Goal: Task Accomplishment & Management: Complete application form

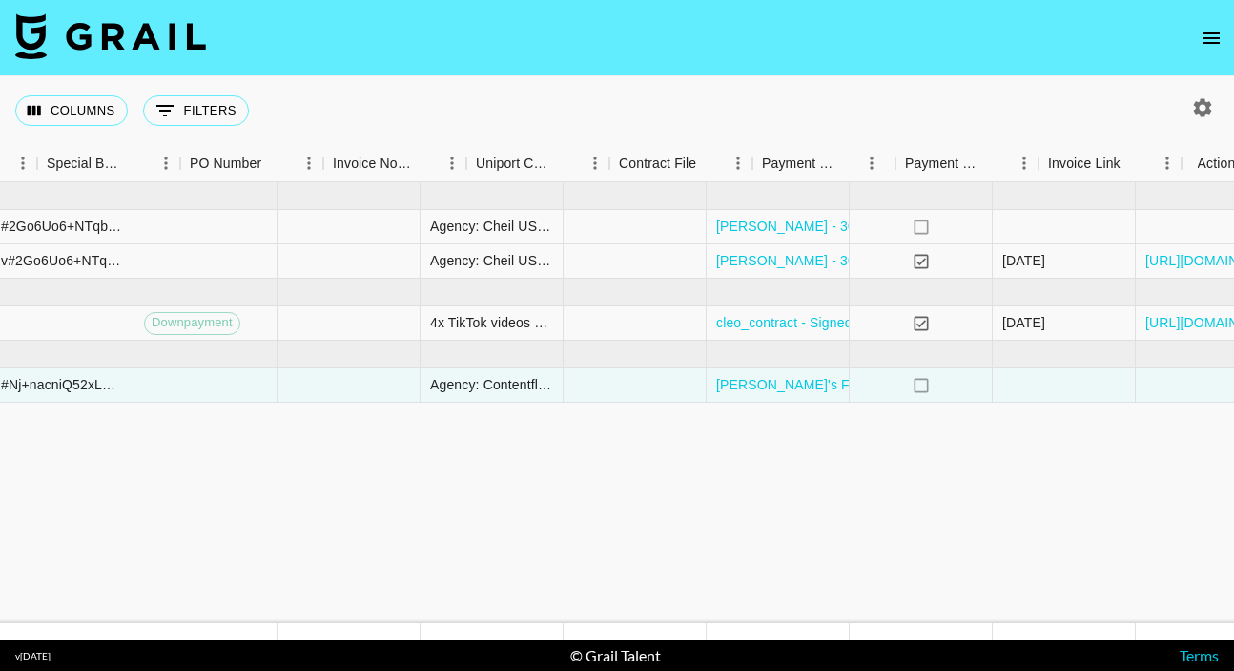
scroll to position [0, 2076]
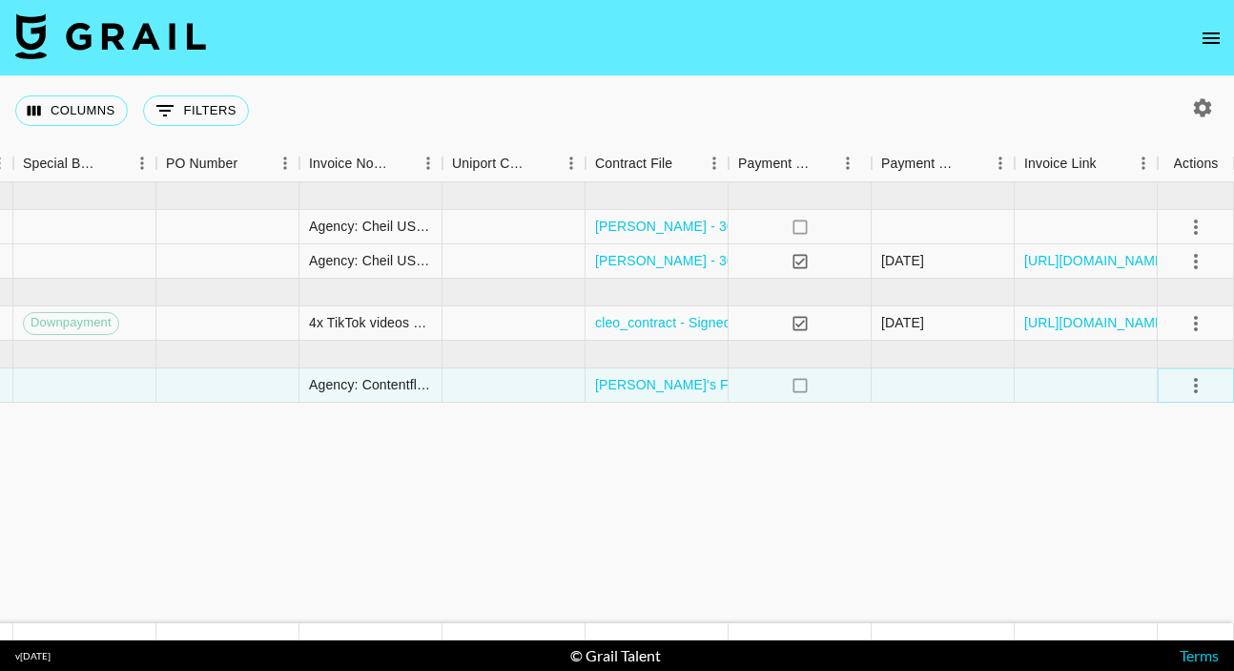
click at [1192, 378] on icon "select merge strategy" at bounding box center [1196, 385] width 23 height 23
click at [1139, 565] on div "Approve" at bounding box center [1155, 563] width 58 height 23
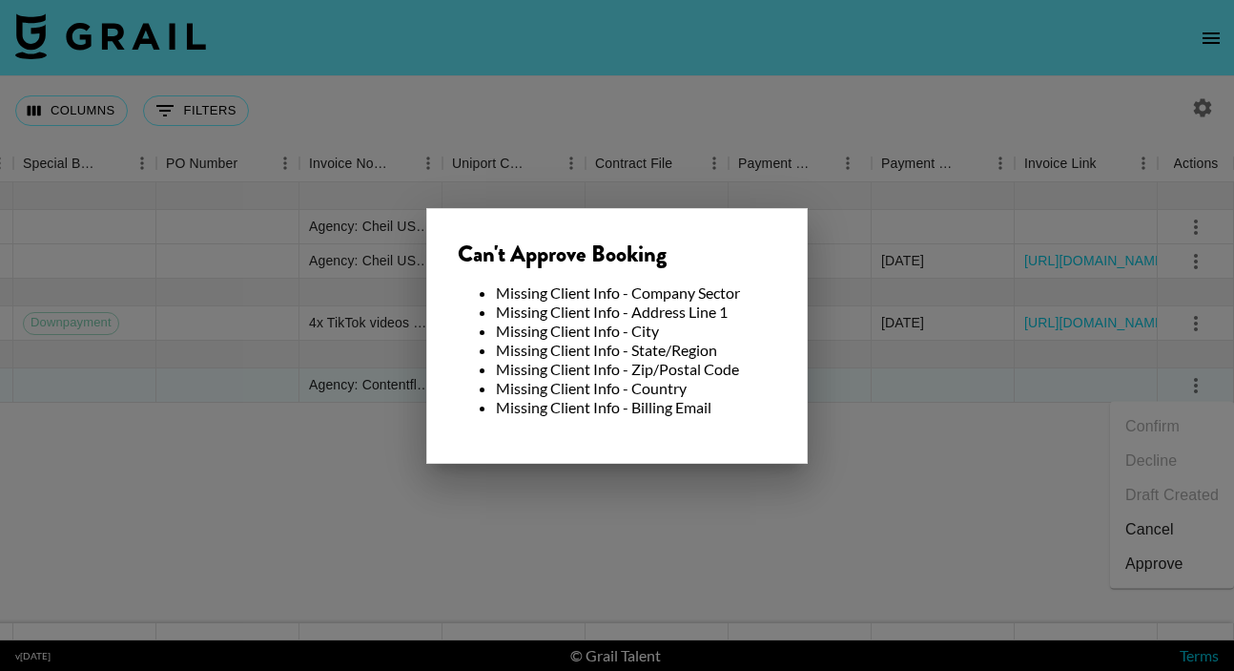
click at [1001, 392] on div at bounding box center [617, 335] width 1234 height 671
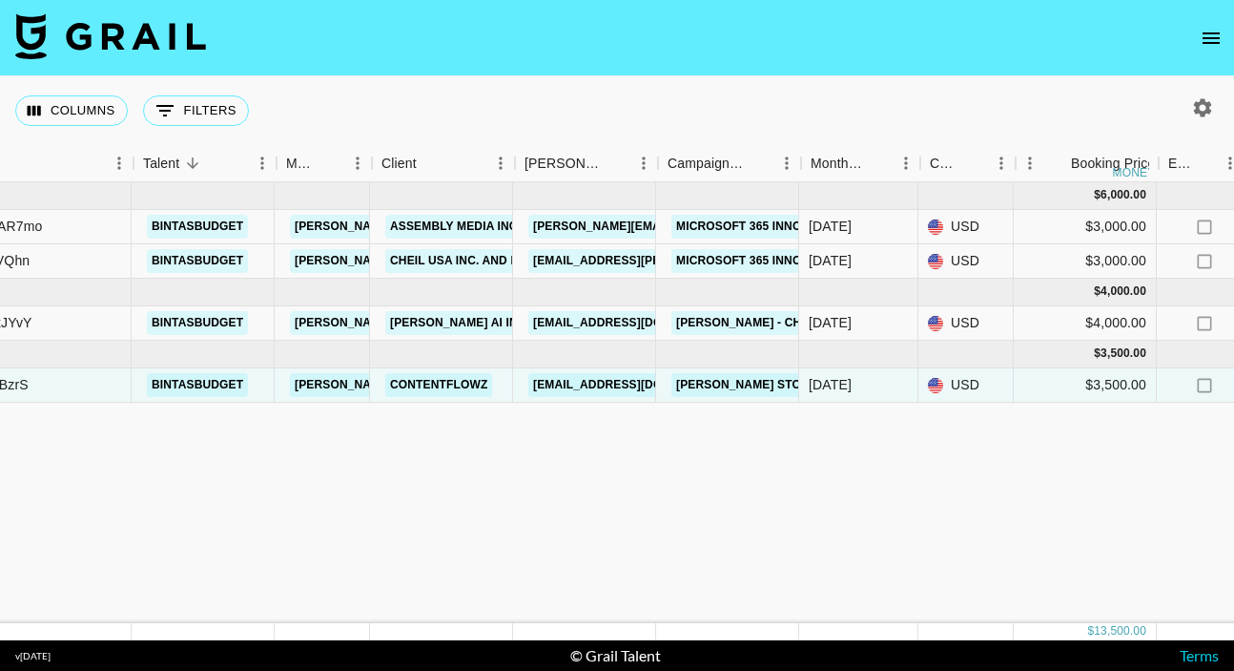
scroll to position [0, 262]
click at [440, 384] on link "Contentflowz" at bounding box center [440, 385] width 107 height 24
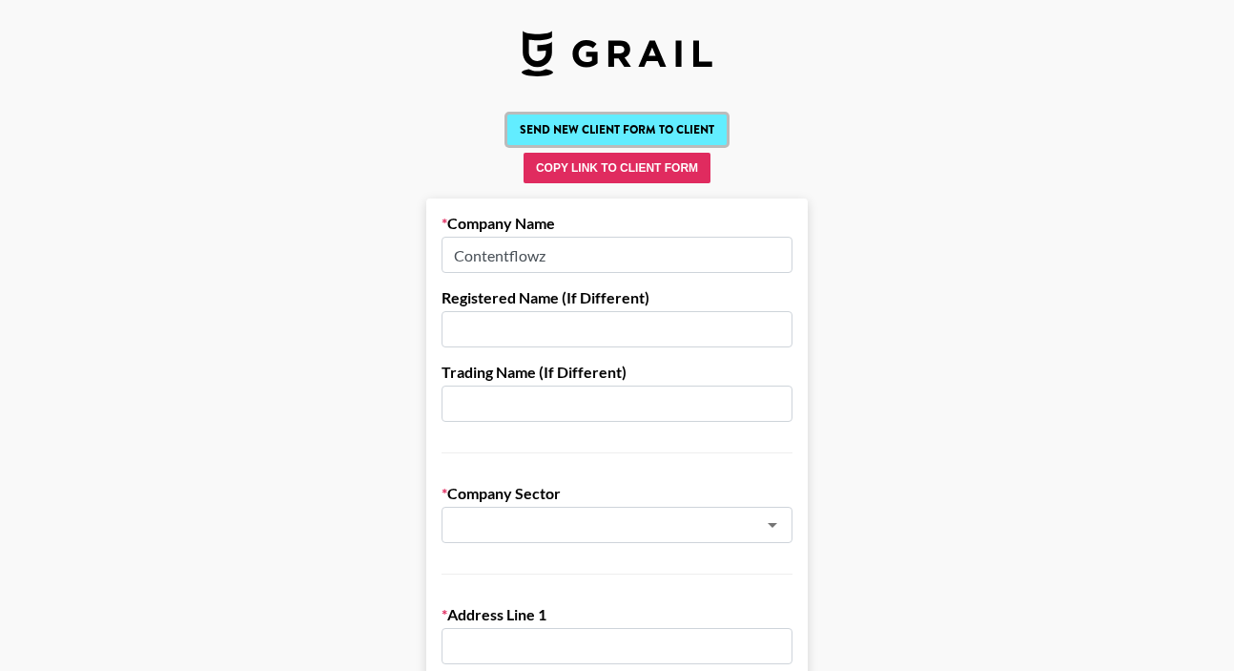
click at [598, 134] on button "Send New Client Form to Client" at bounding box center [616, 129] width 219 height 31
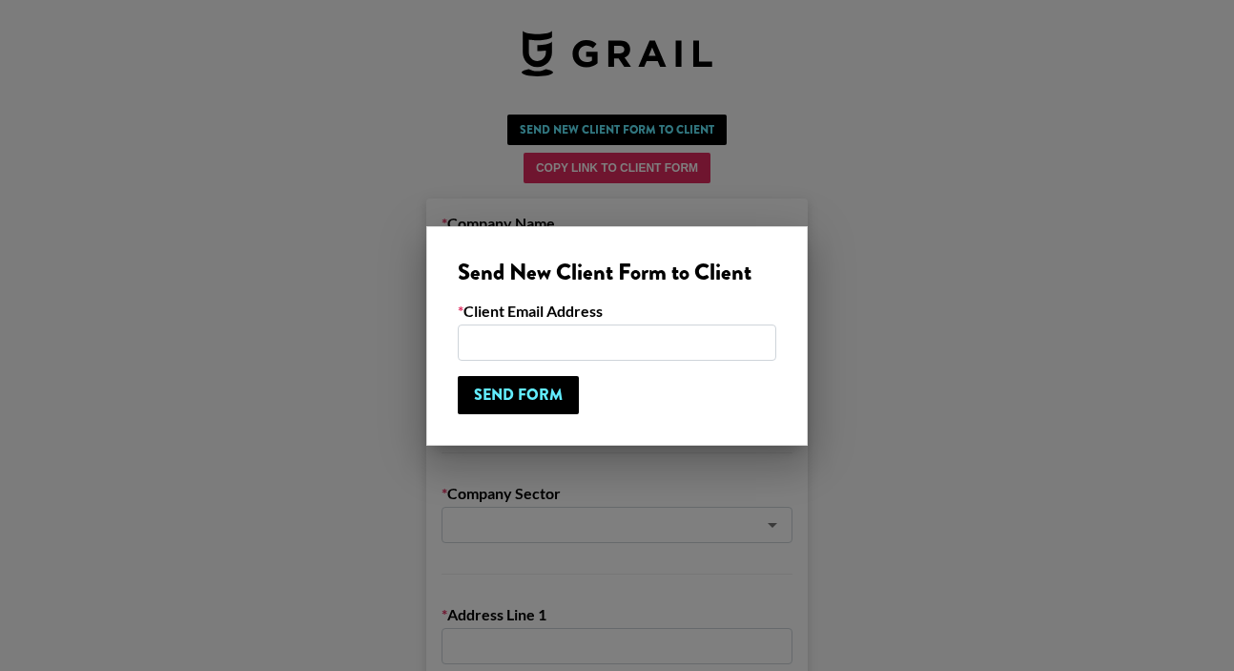
click at [507, 341] on input "email" at bounding box center [617, 342] width 319 height 36
paste input "[EMAIL_ADDRESS][DOMAIN_NAME]"
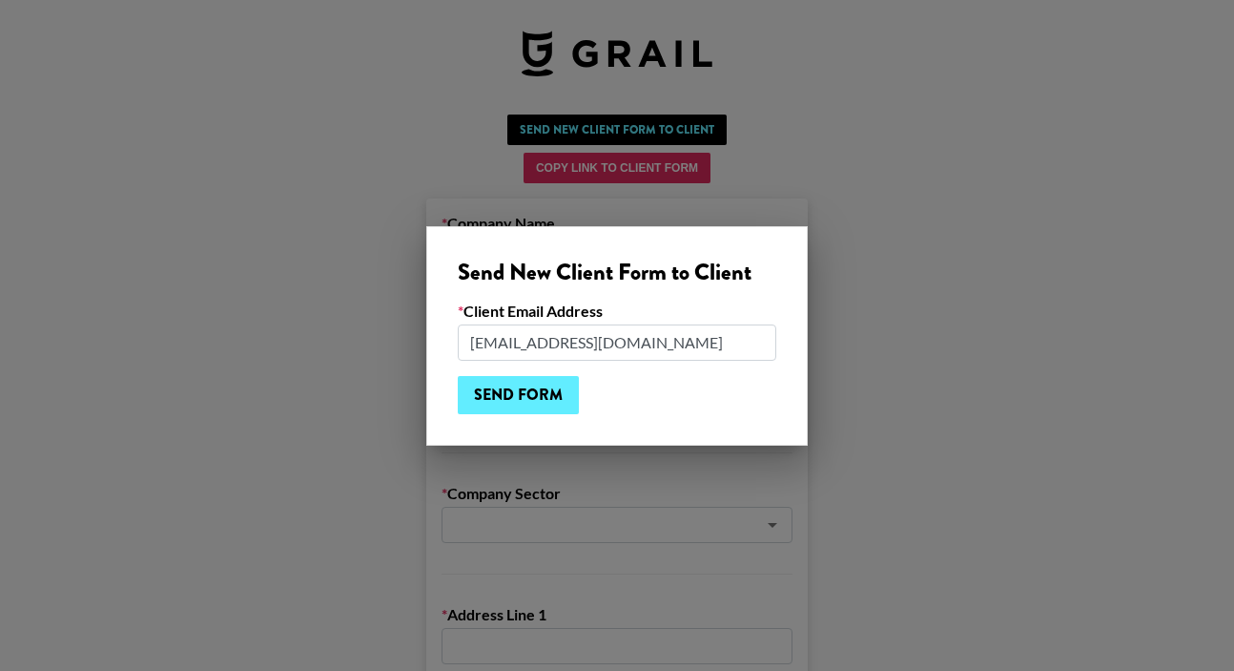
type input "[EMAIL_ADDRESS][DOMAIN_NAME]"
click at [511, 395] on input "Send Form" at bounding box center [518, 395] width 121 height 38
